Goal: Use online tool/utility: Utilize a website feature to perform a specific function

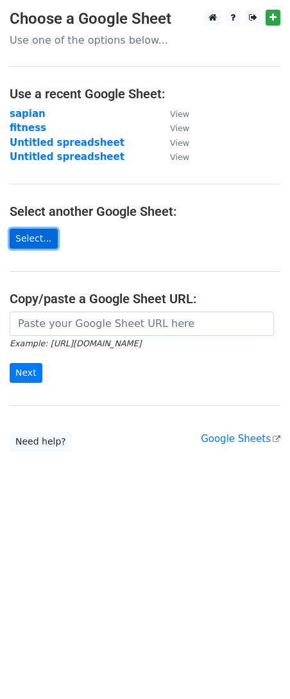
click at [42, 242] on link "Select..." at bounding box center [34, 239] width 48 height 20
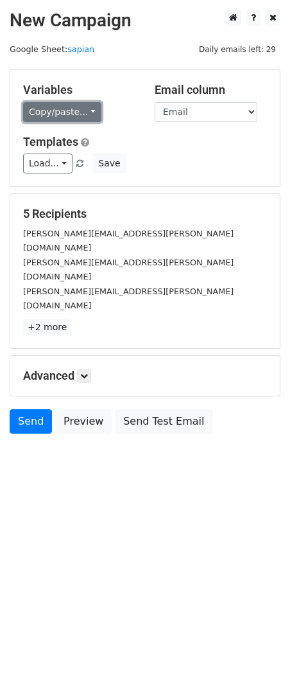
click at [86, 114] on link "Copy/paste..." at bounding box center [62, 112] width 78 height 20
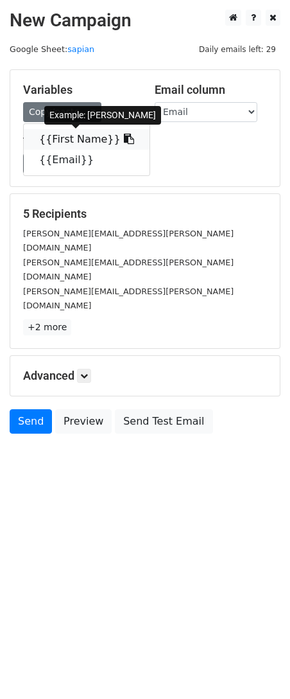
click at [124, 136] on icon at bounding box center [129, 139] width 10 height 10
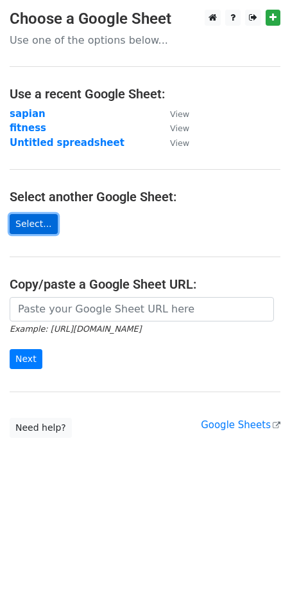
click at [32, 218] on link "Select..." at bounding box center [34, 224] width 48 height 20
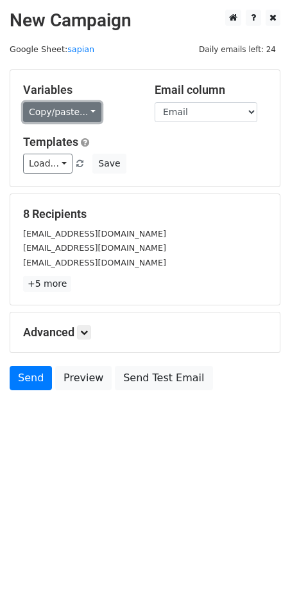
click at [78, 111] on link "Copy/paste..." at bounding box center [62, 112] width 78 height 20
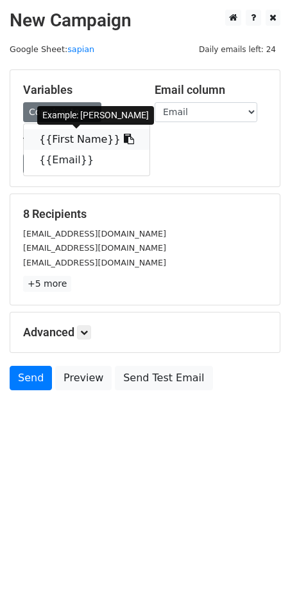
click at [84, 139] on link "{{First Name}}" at bounding box center [87, 139] width 126 height 21
